Goal: Navigation & Orientation: Find specific page/section

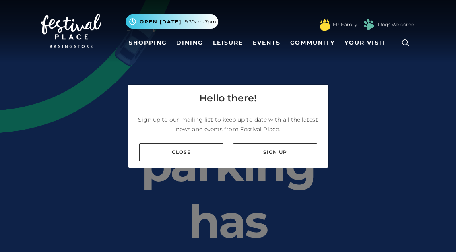
click at [181, 161] on link "Close" at bounding box center [181, 152] width 84 height 18
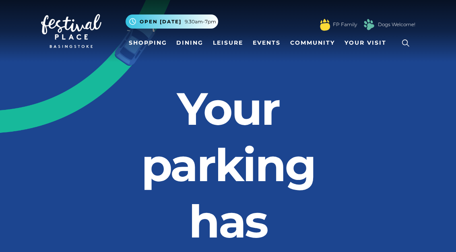
click at [151, 45] on link "Shopping" at bounding box center [147, 42] width 45 height 15
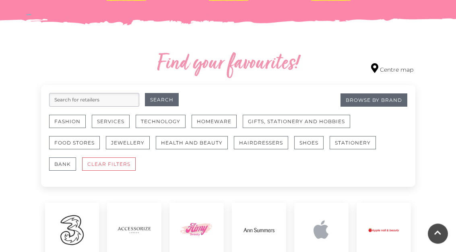
scroll to position [422, 0]
click at [70, 123] on button "Fashion" at bounding box center [67, 121] width 37 height 13
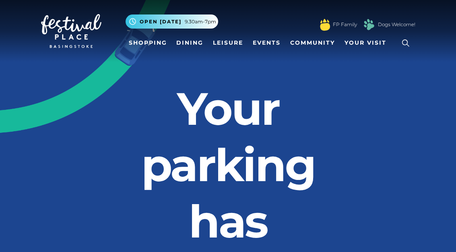
click at [147, 50] on link "Shopping" at bounding box center [147, 42] width 45 height 15
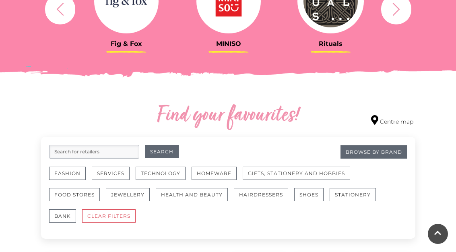
scroll to position [380, 0]
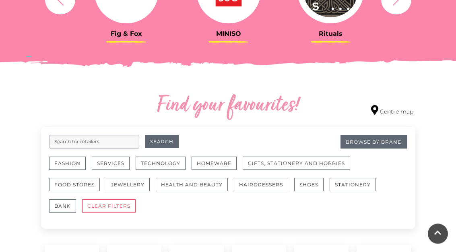
click at [70, 164] on button "Fashion" at bounding box center [67, 163] width 37 height 13
